Goal: Find specific page/section: Find specific page/section

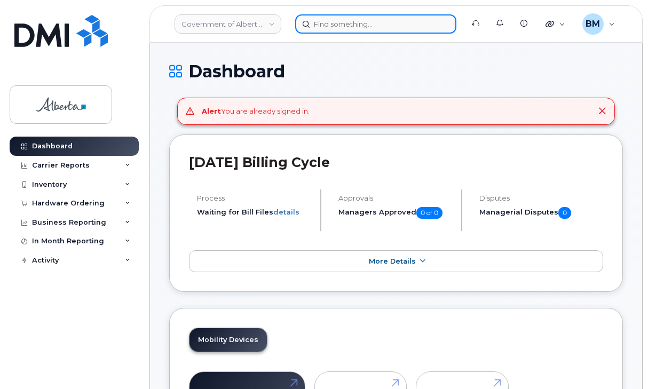
click at [328, 20] on input at bounding box center [375, 23] width 161 height 19
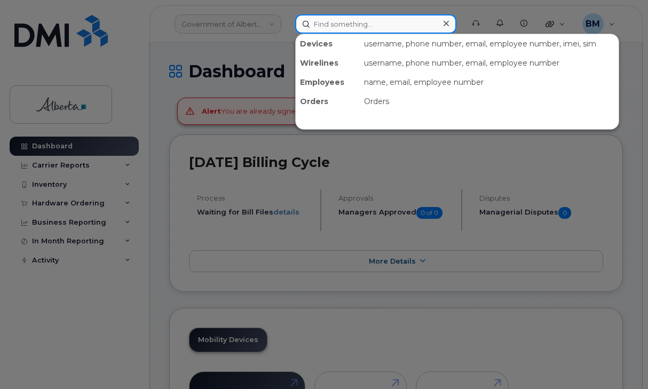
paste input "[PHONE_NUMBER]"
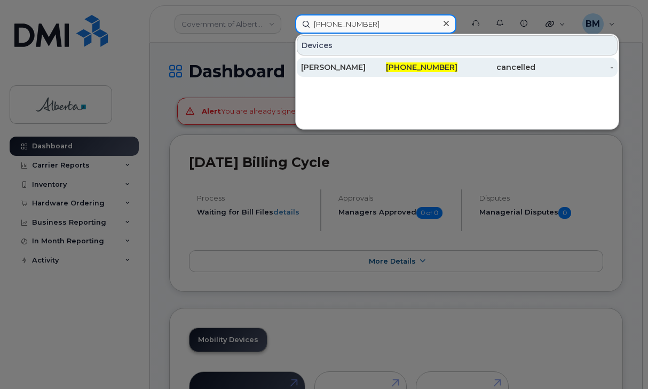
type input "[PHONE_NUMBER]"
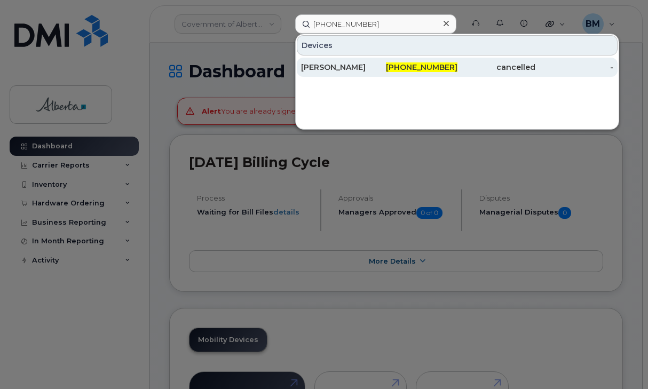
click at [340, 67] on div "[PERSON_NAME]" at bounding box center [340, 67] width 78 height 11
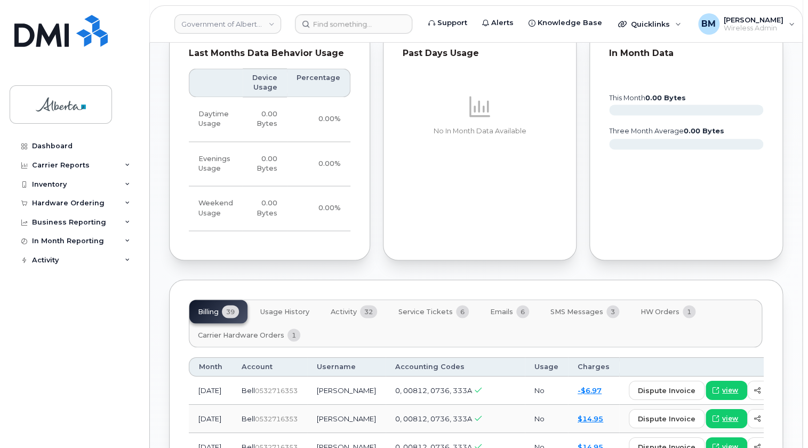
scroll to position [727, 0]
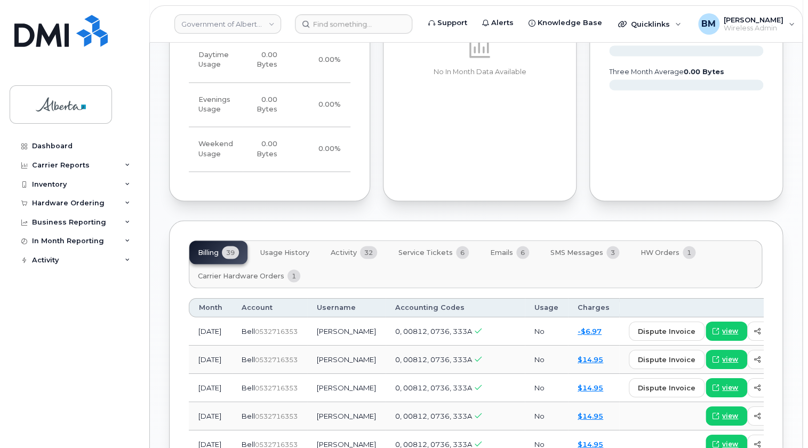
click at [341, 248] on span "Activity" at bounding box center [344, 252] width 26 height 9
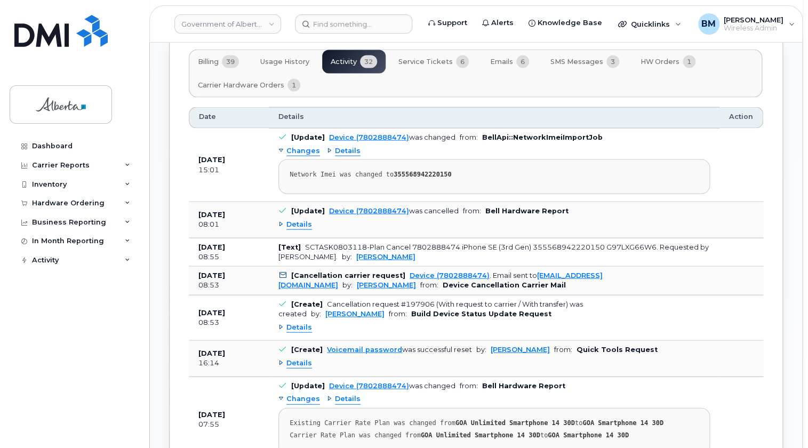
scroll to position [921, 0]
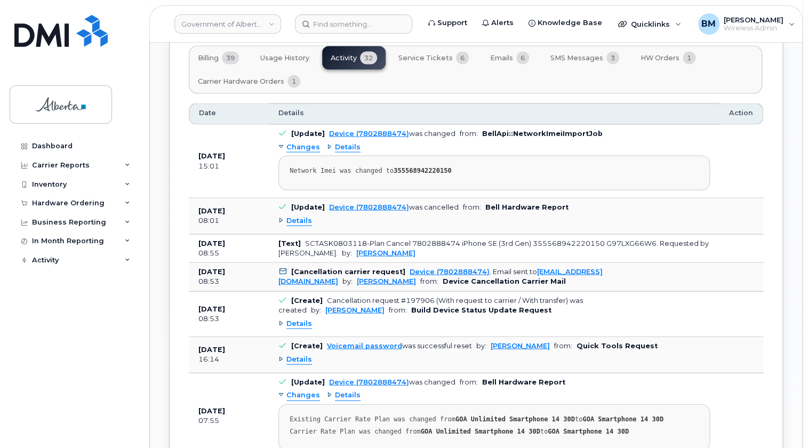
click at [297, 319] on span "Details" at bounding box center [299, 324] width 26 height 10
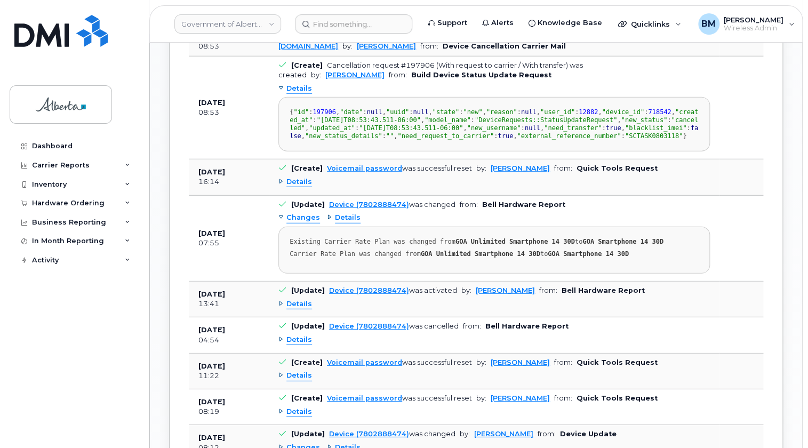
scroll to position [1164, 0]
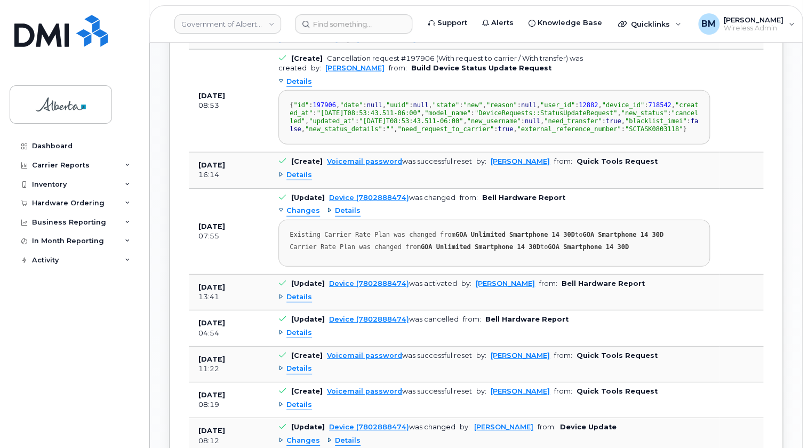
click at [308, 180] on span "Details" at bounding box center [299, 175] width 26 height 10
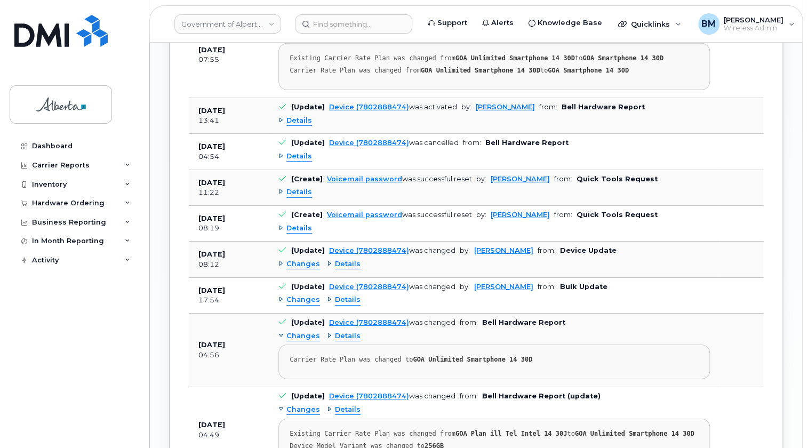
scroll to position [1406, 0]
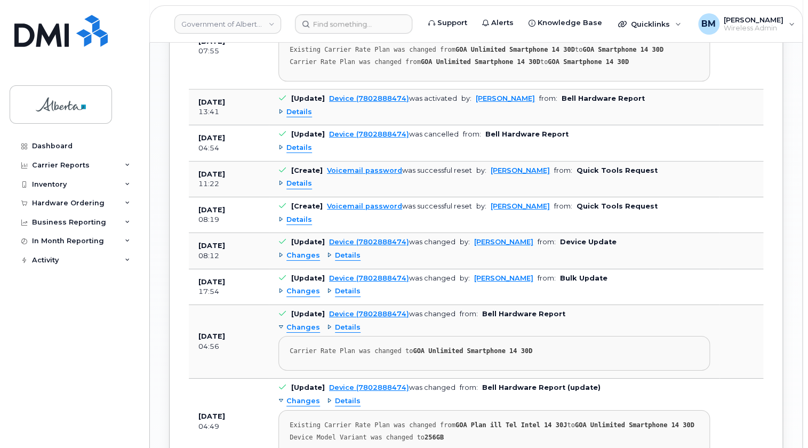
click at [304, 121] on div "Details" at bounding box center [494, 112] width 432 height 17
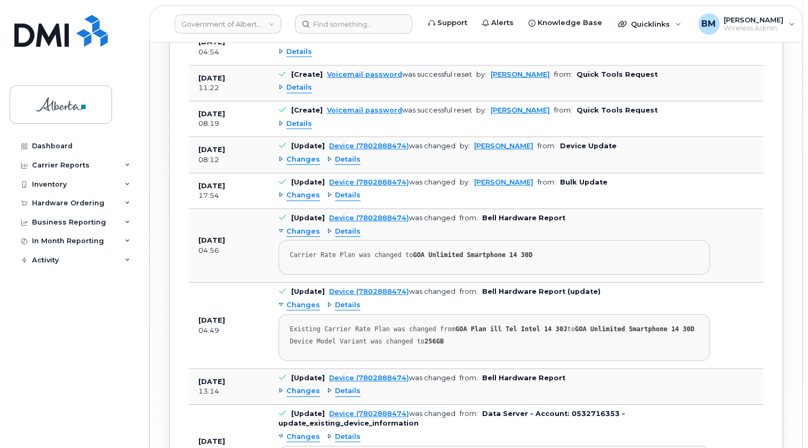
scroll to position [1503, 0]
click at [295, 92] on span "Details" at bounding box center [299, 87] width 26 height 10
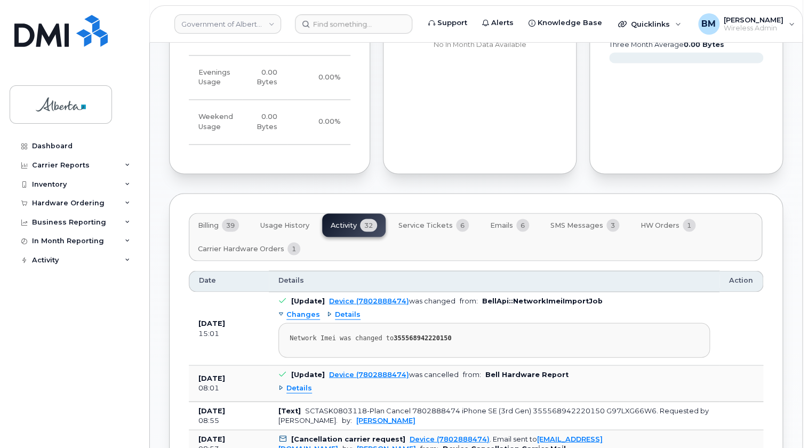
scroll to position [727, 0]
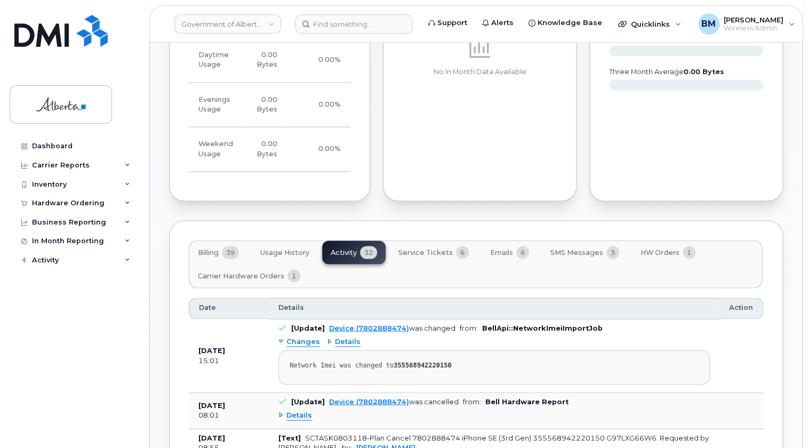
click at [212, 248] on span "Billing" at bounding box center [208, 252] width 21 height 9
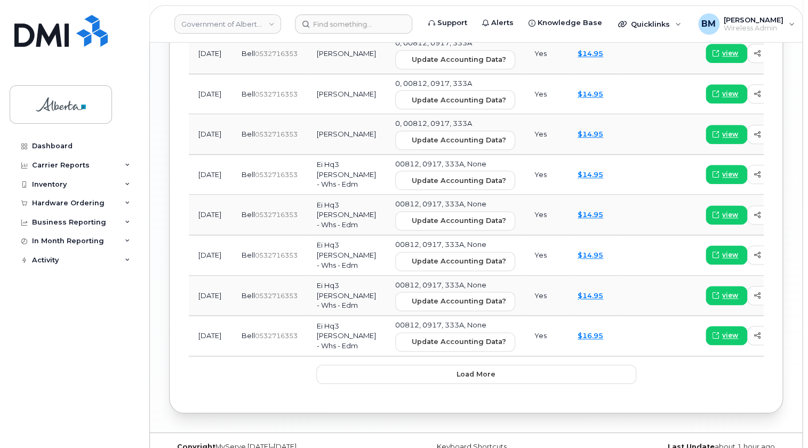
scroll to position [1601, 0]
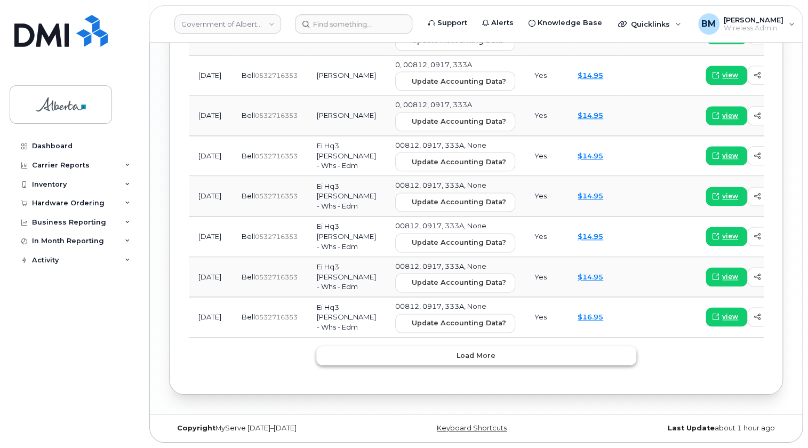
click at [341, 349] on button "Load more" at bounding box center [476, 355] width 320 height 19
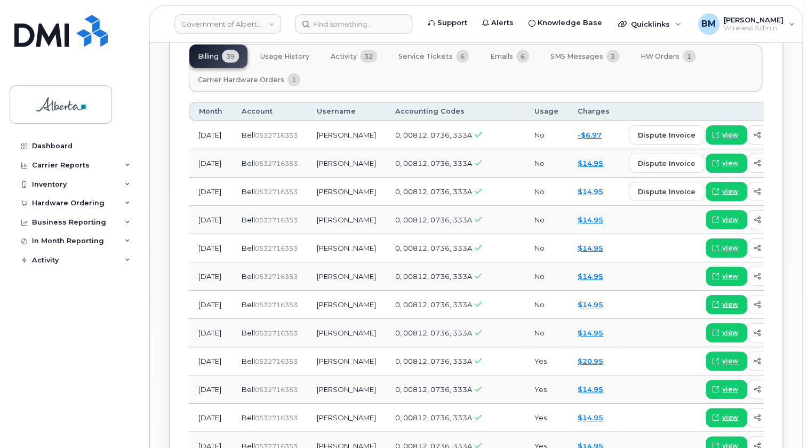
scroll to position [679, 0]
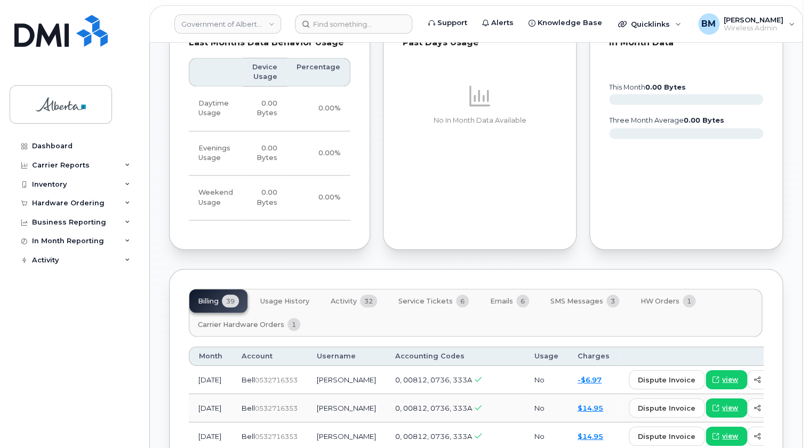
click at [344, 297] on span "Activity" at bounding box center [344, 301] width 26 height 9
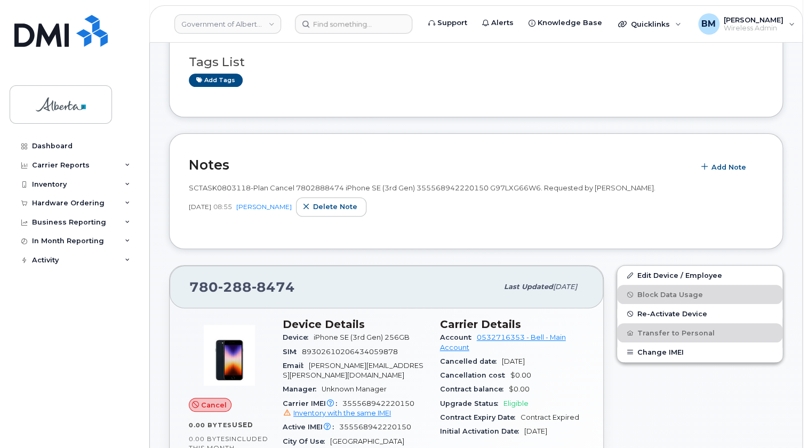
scroll to position [48, 0]
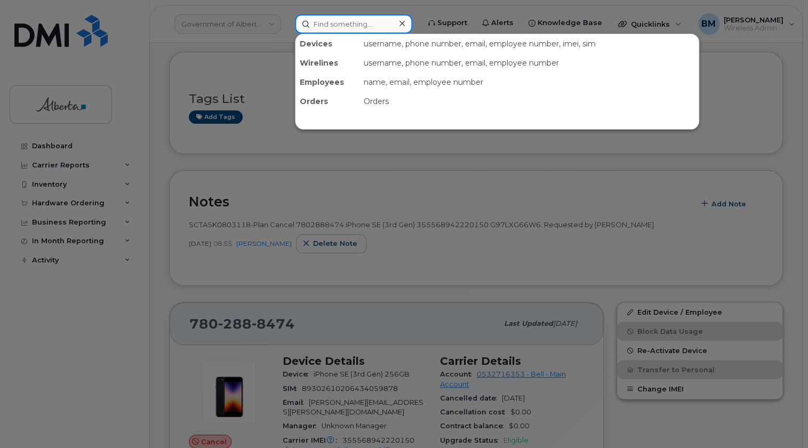
click at [332, 23] on input at bounding box center [353, 23] width 117 height 19
paste input "5873378286"
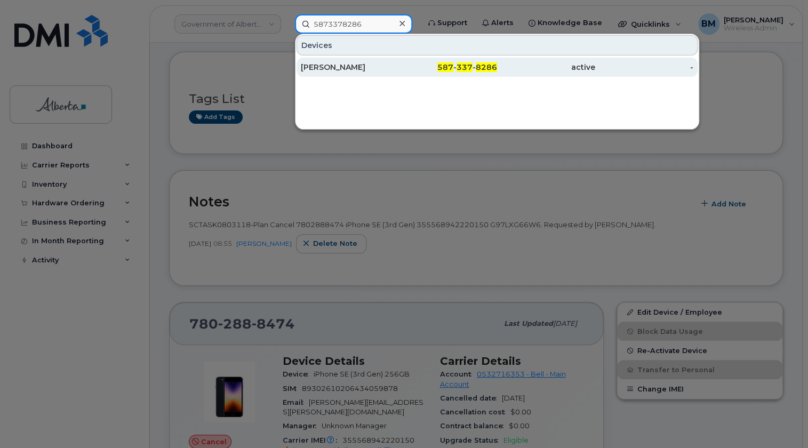
type input "5873378286"
click at [340, 68] on div "[PERSON_NAME]" at bounding box center [350, 67] width 98 height 11
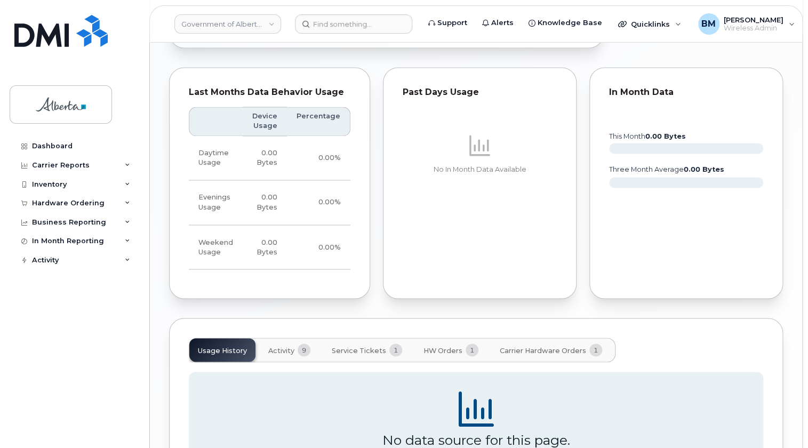
scroll to position [766, 0]
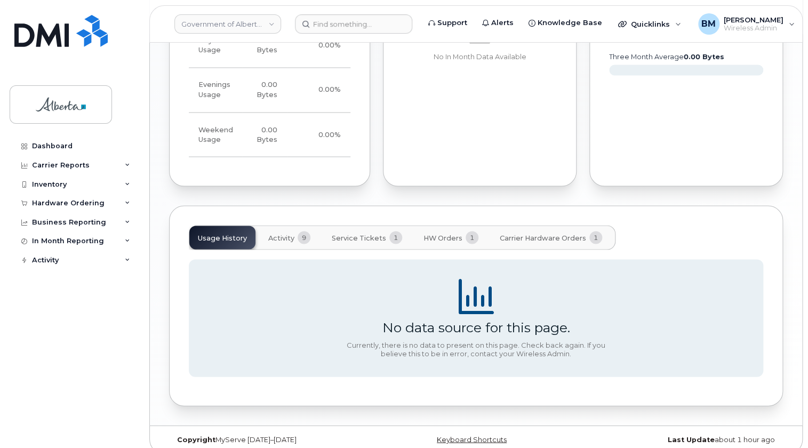
click at [562, 234] on span "Carrier Hardware Orders" at bounding box center [543, 238] width 86 height 9
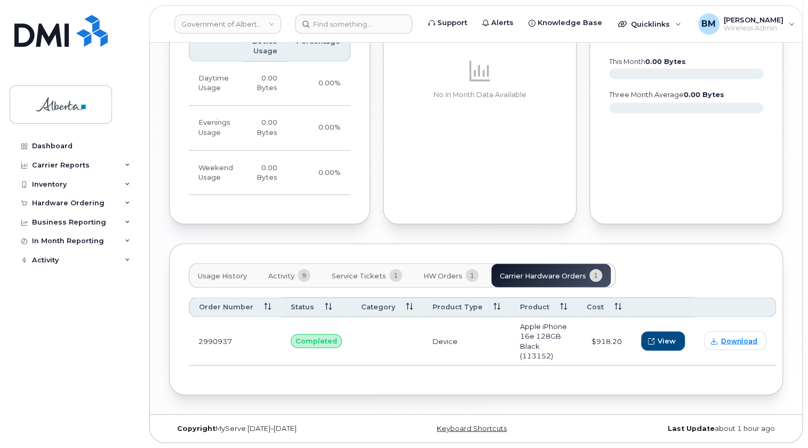
scroll to position [716, 0]
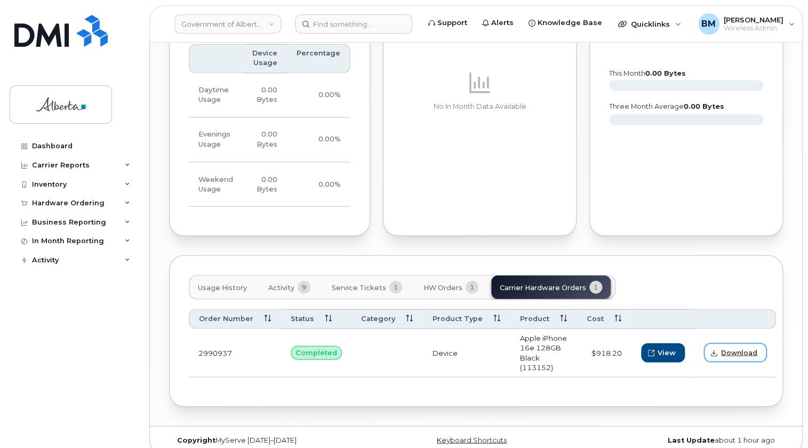
click at [742, 348] on span "Download" at bounding box center [739, 353] width 36 height 10
click at [518, 171] on div "Past Days Usage No In Month Data Available" at bounding box center [480, 120] width 194 height 232
